Goal: Information Seeking & Learning: Learn about a topic

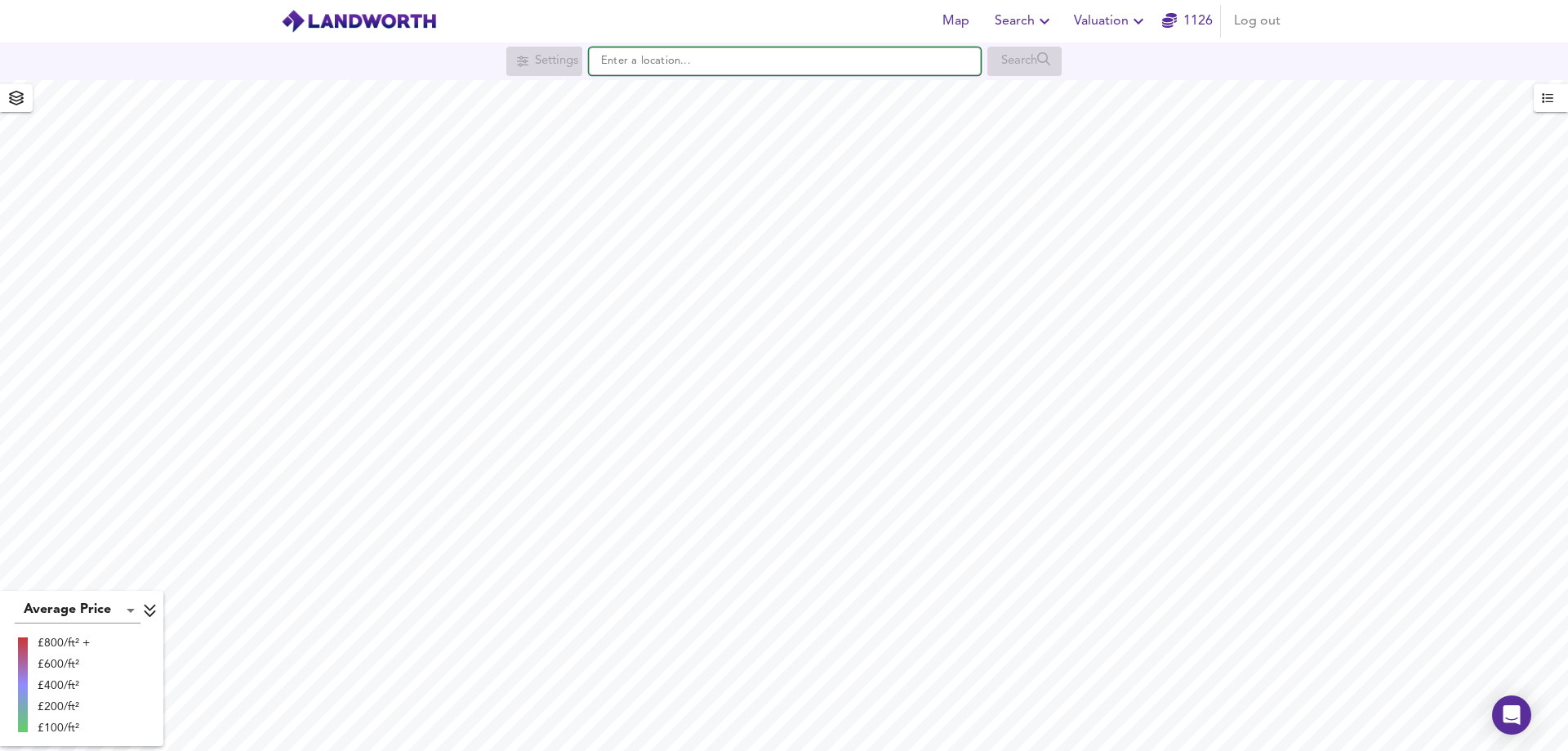
click at [721, 62] on input "text" at bounding box center [785, 60] width 392 height 27
paste input "PE14 0HA"
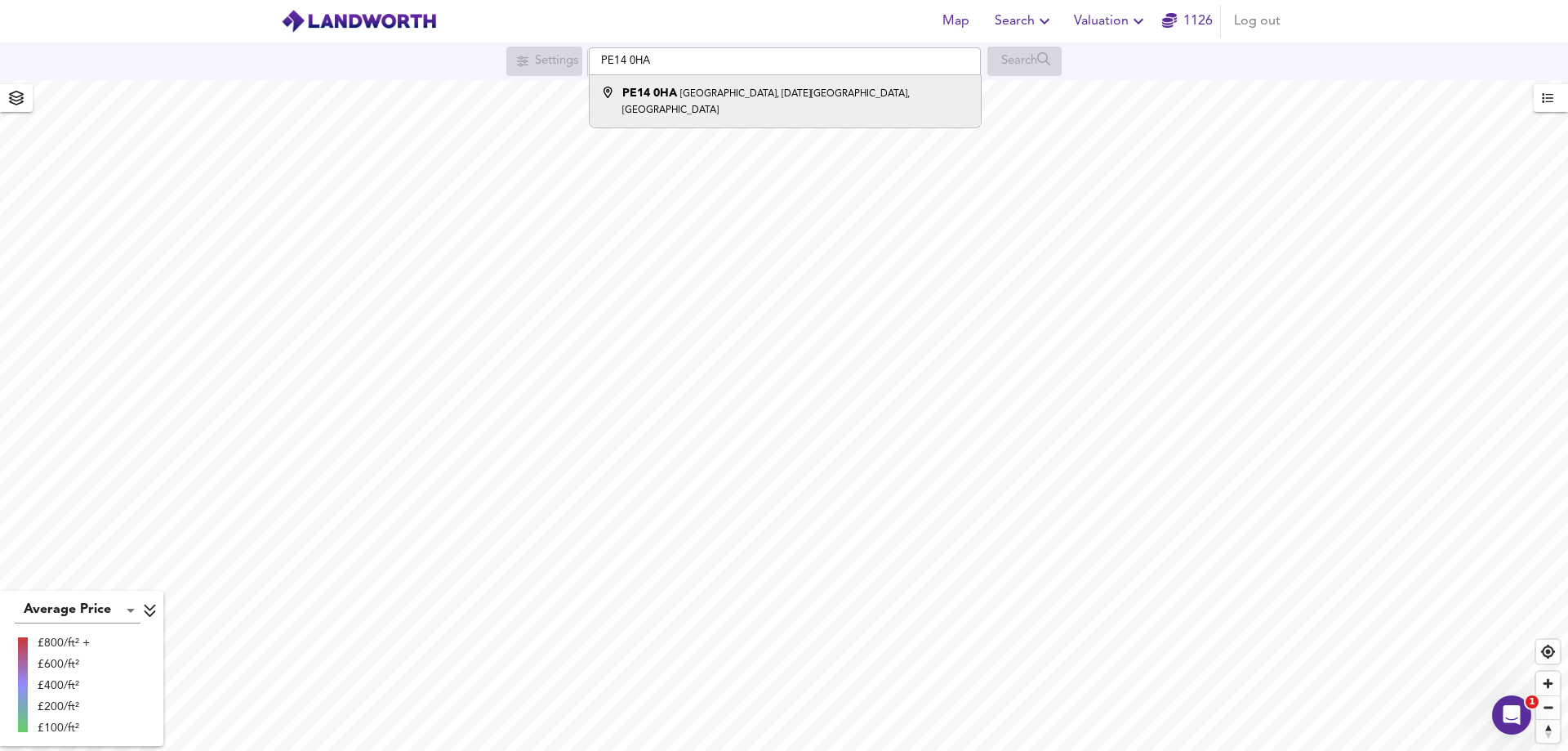
click at [710, 84] on li "PE14 [STREET_ADDRESS][DATE]" at bounding box center [785, 101] width 390 height 52
type input "[STREET_ADDRESS][DATE]"
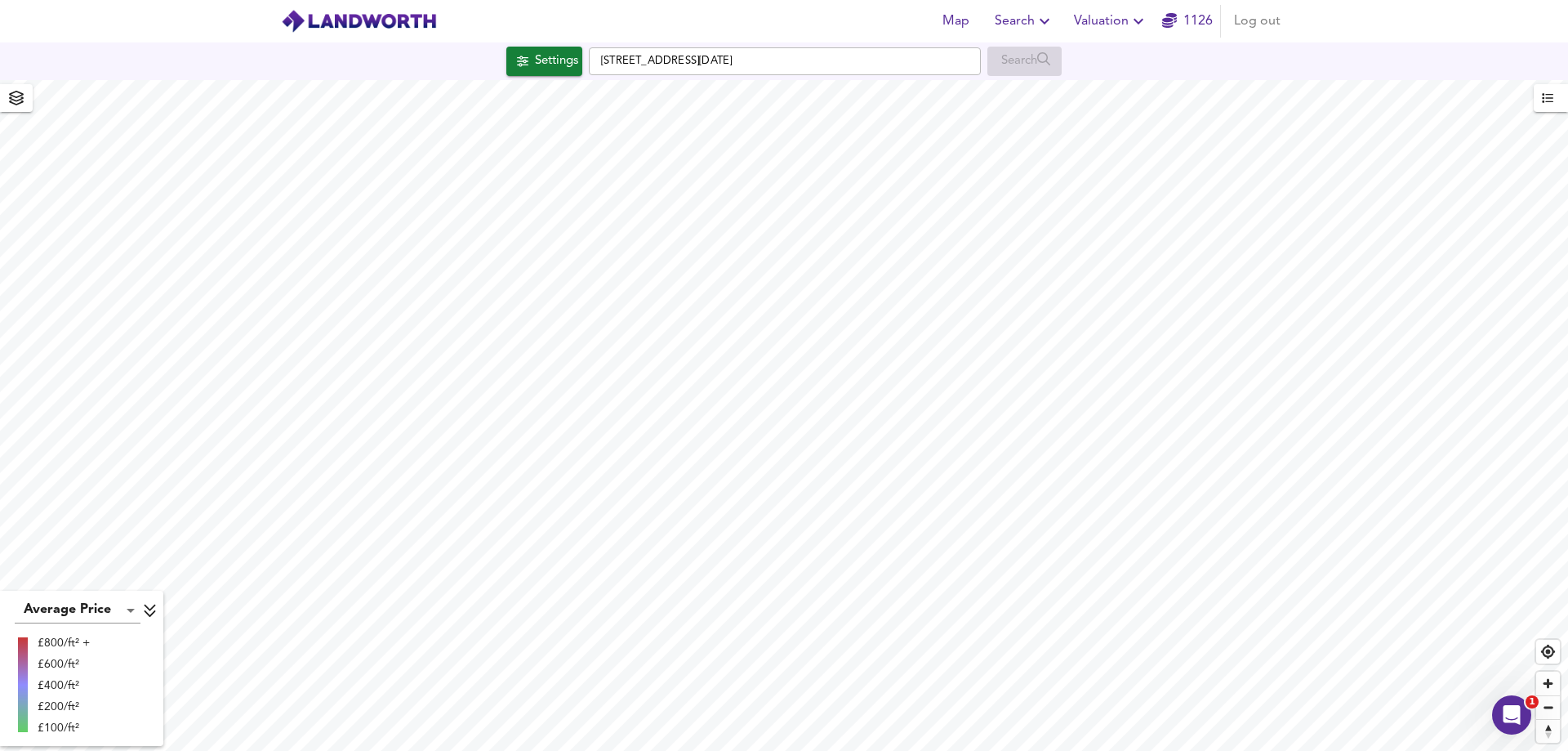
checkbox input "false"
checkbox input "true"
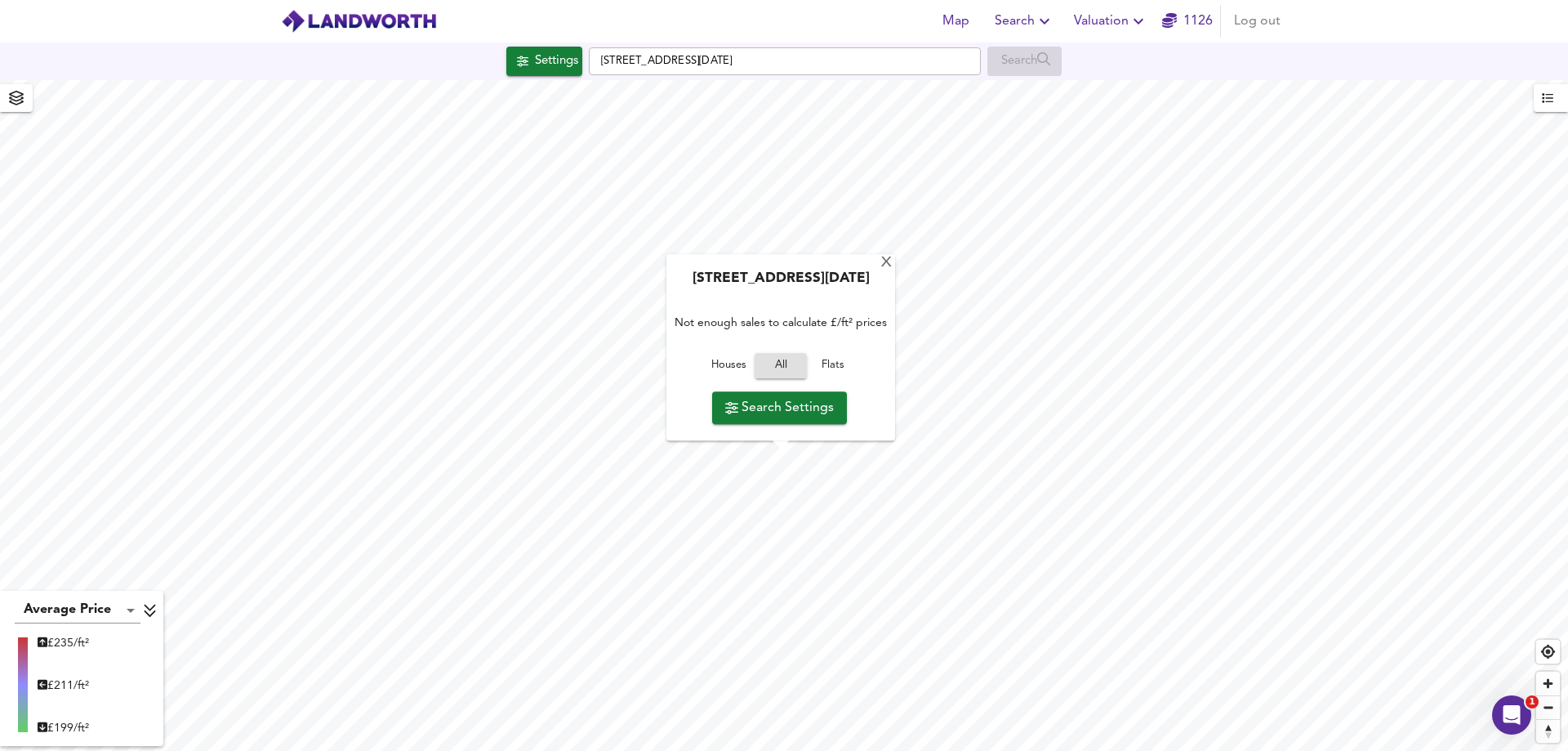
click at [778, 416] on span "Search Settings" at bounding box center [779, 407] width 108 height 23
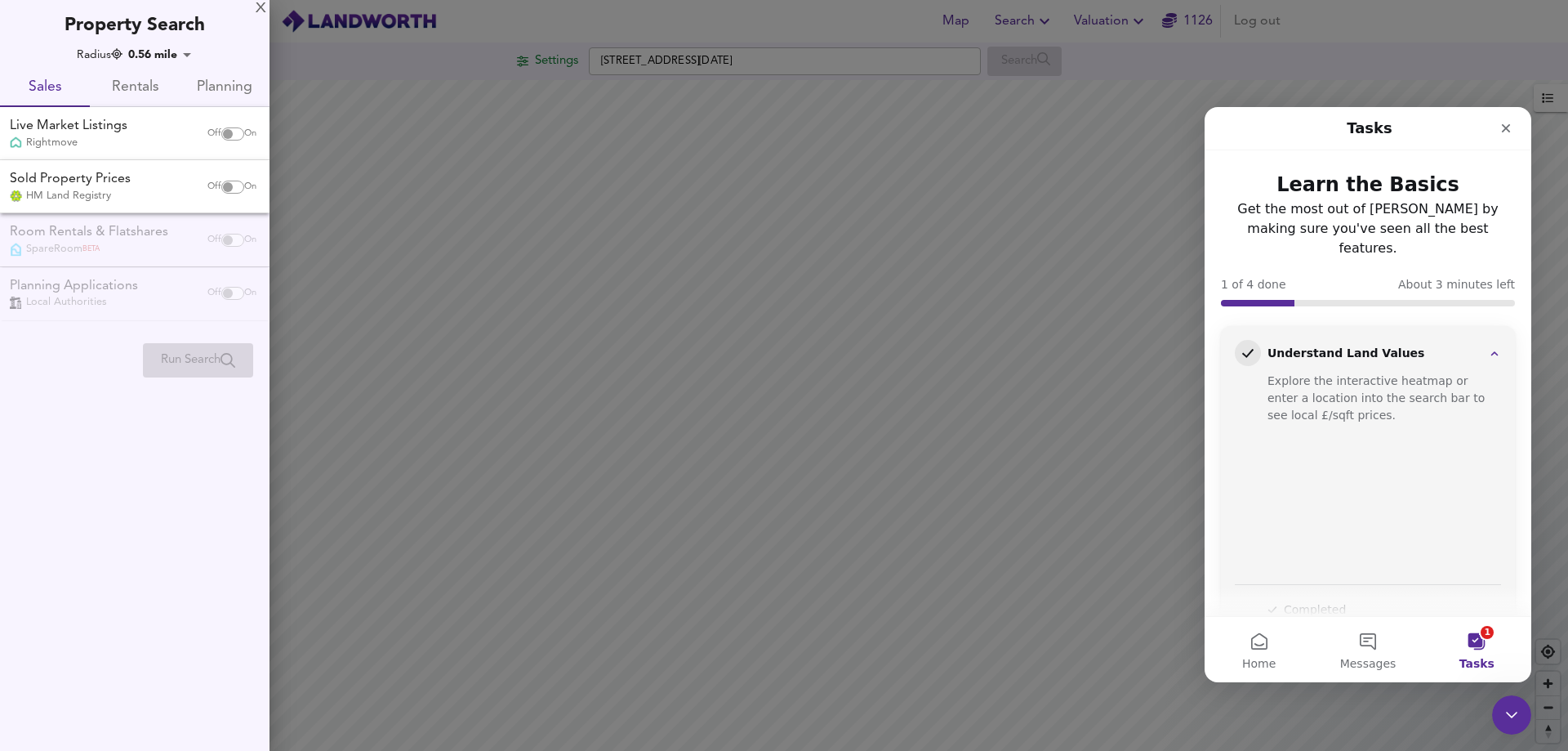
scroll to position [52, 0]
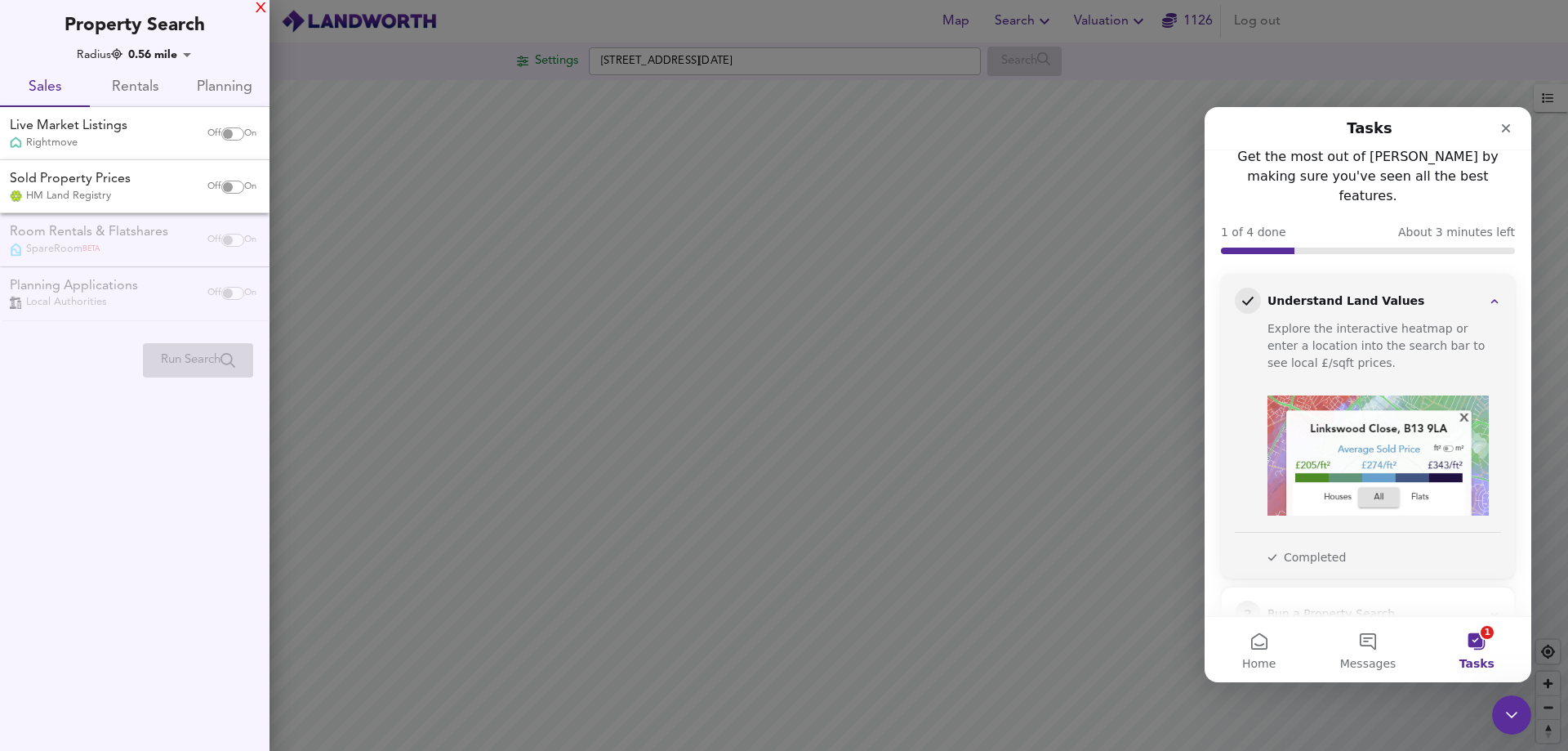
click at [261, 6] on div "X" at bounding box center [260, 8] width 10 height 11
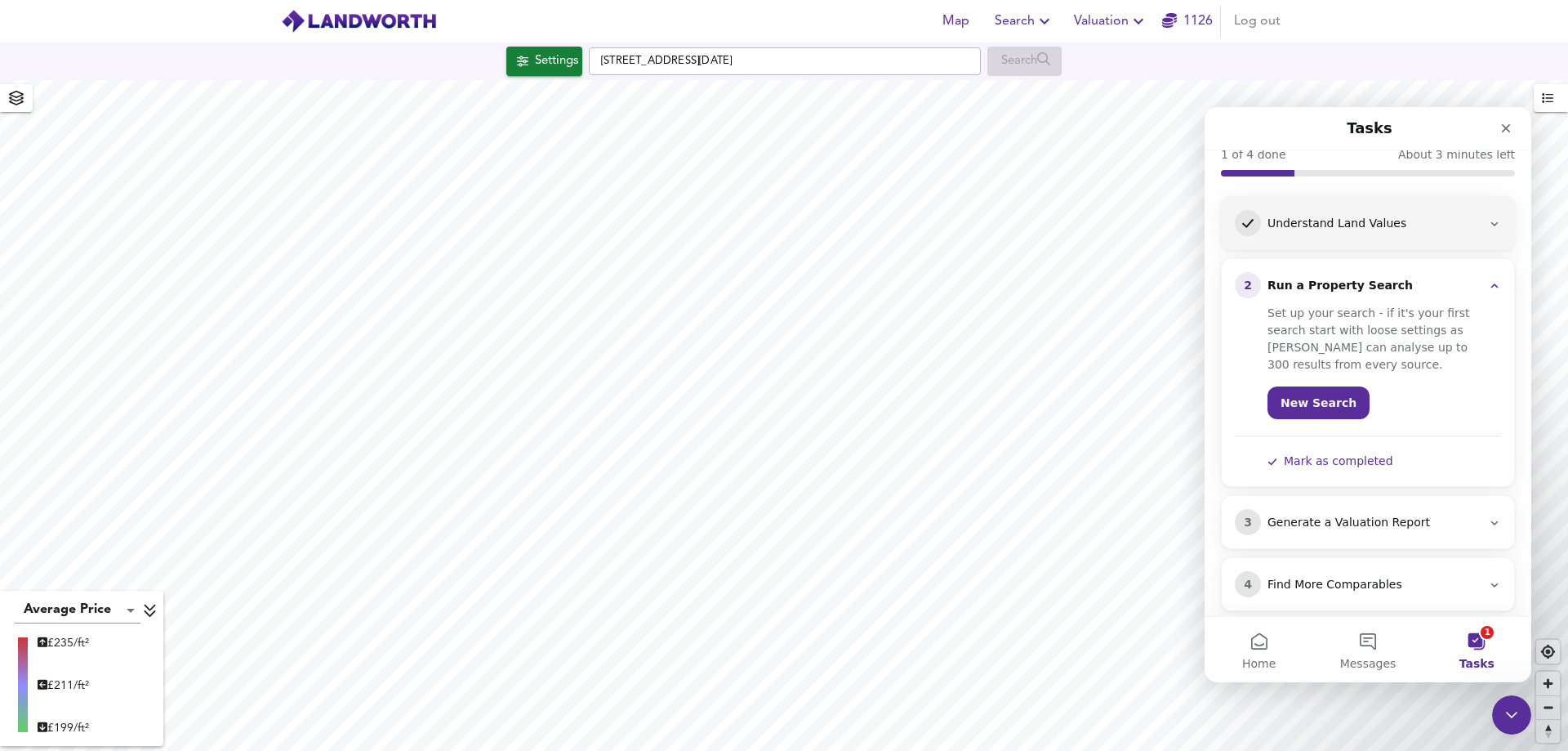
scroll to position [130, 0]
type input "1132"
click at [1507, 126] on icon "Close" at bounding box center [1507, 128] width 13 height 13
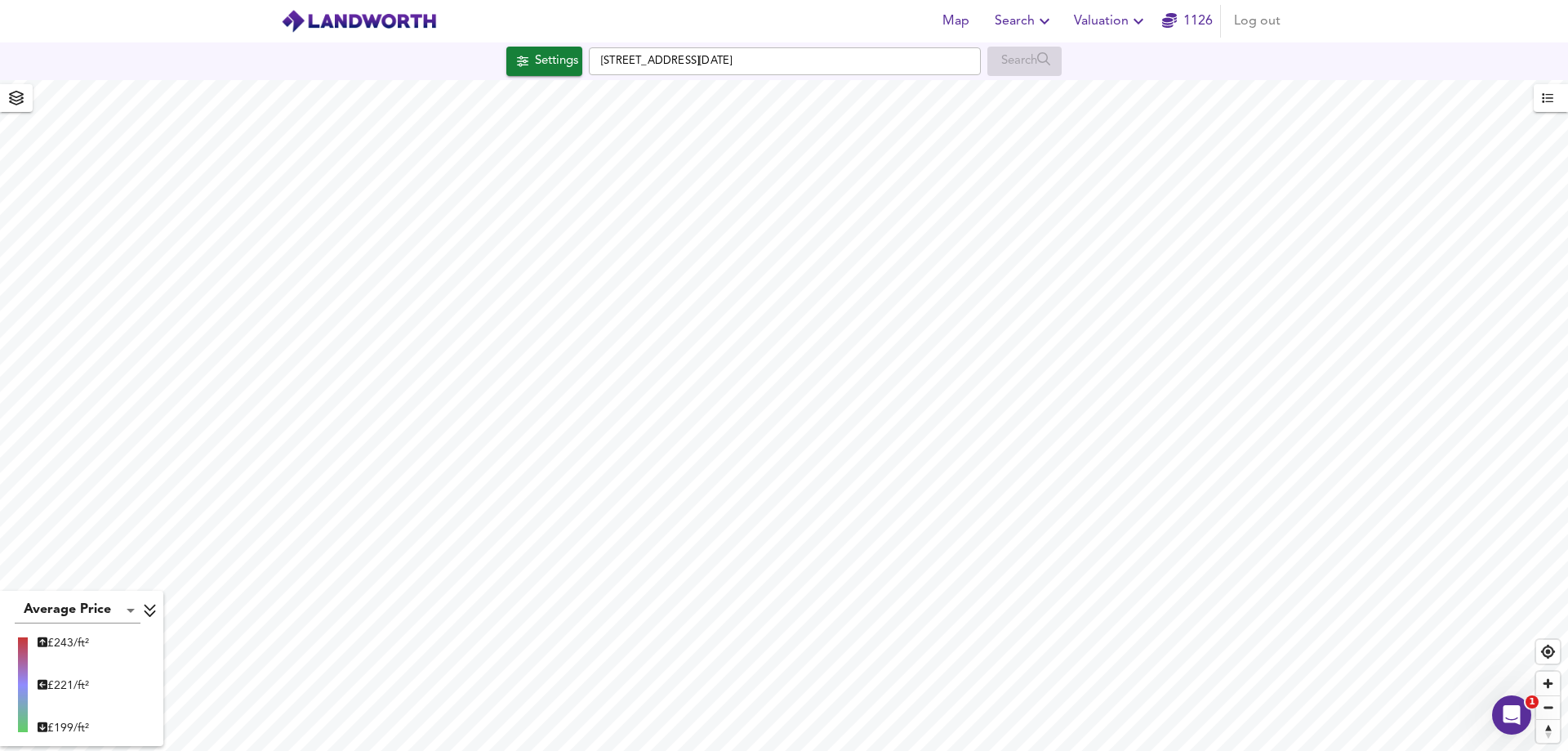
scroll to position [0, 0]
